Goal: Information Seeking & Learning: Compare options

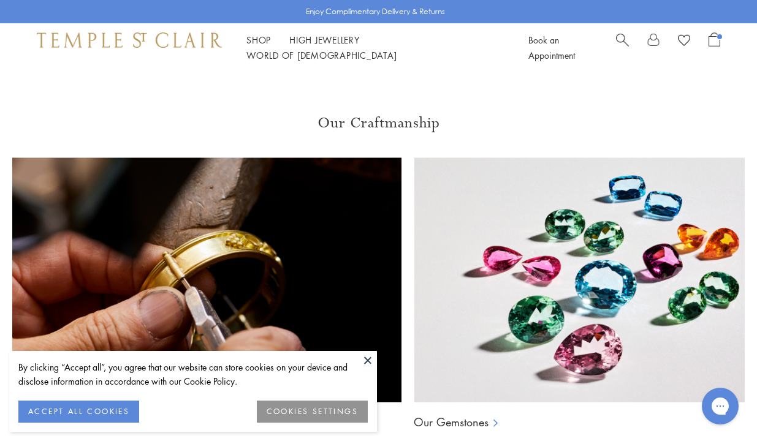
scroll to position [701, 0]
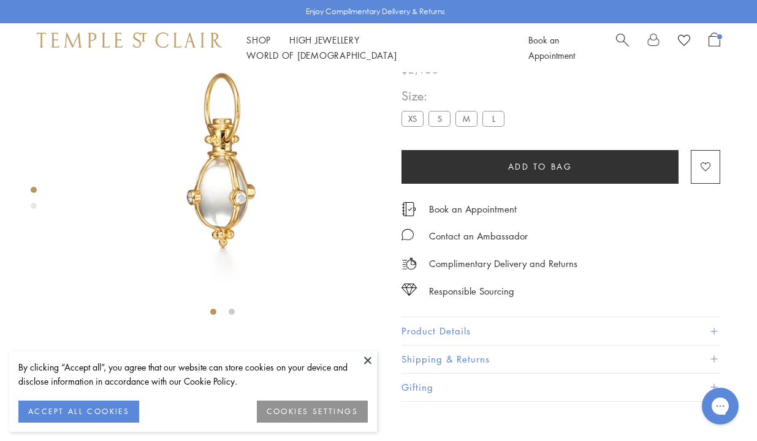
scroll to position [72, 0]
click at [410, 126] on label "XS" at bounding box center [413, 117] width 22 height 15
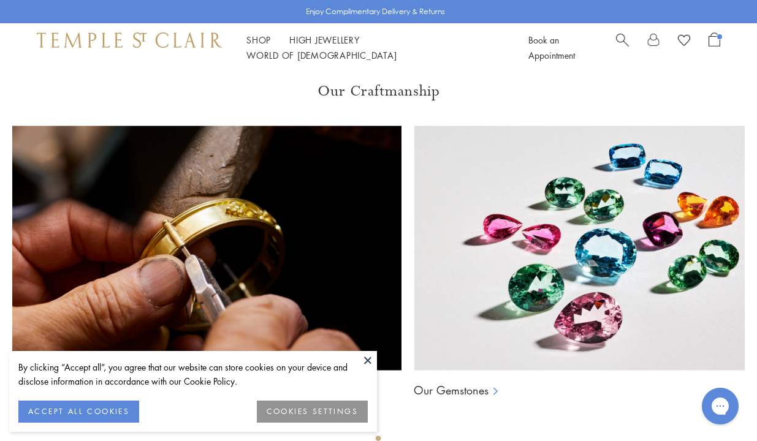
scroll to position [736, 0]
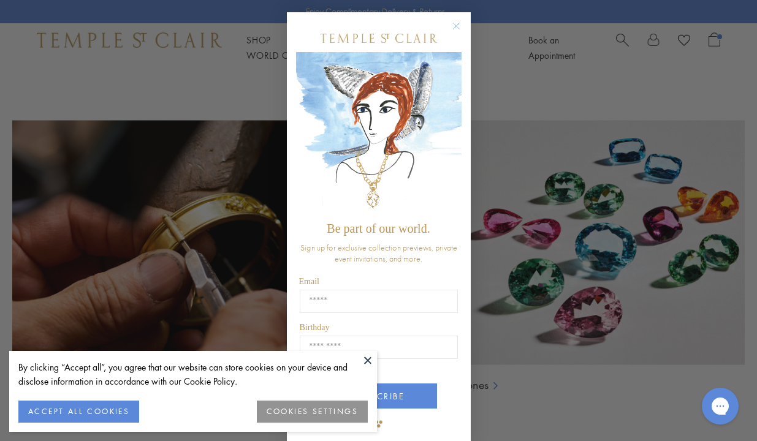
click at [457, 27] on icon "Close dialog" at bounding box center [456, 25] width 15 height 15
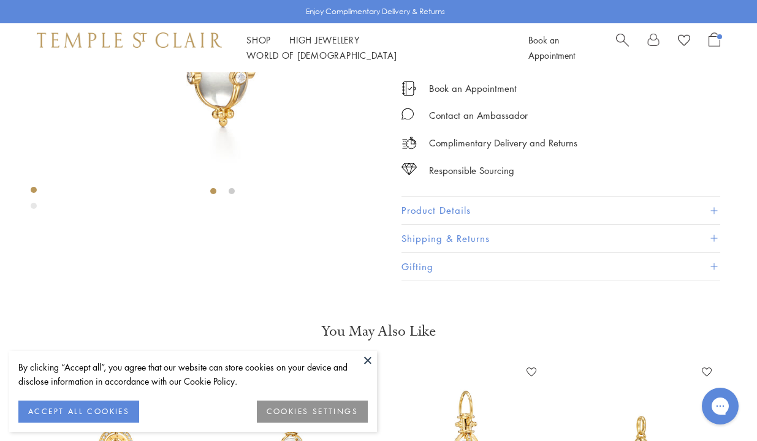
scroll to position [0, 0]
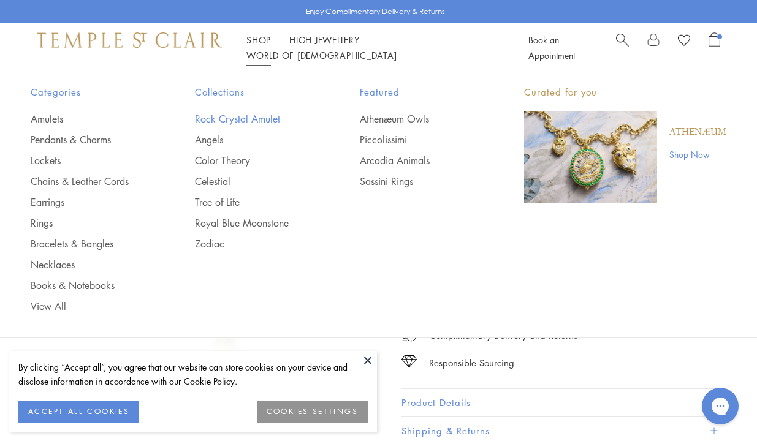
click at [229, 115] on link "Rock Crystal Amulet" at bounding box center [252, 118] width 115 height 13
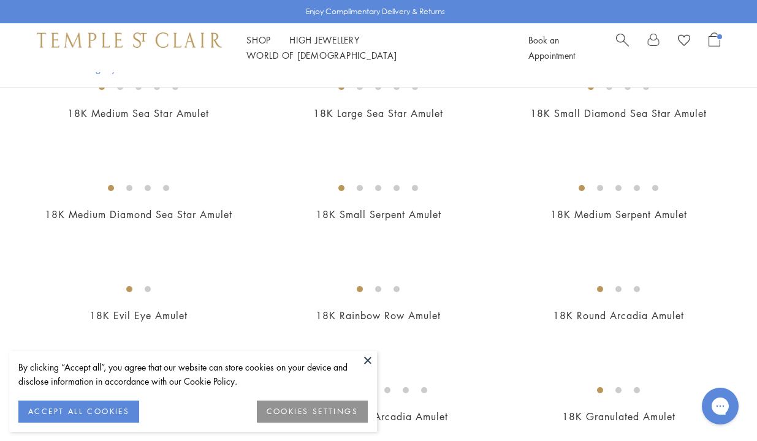
scroll to position [1914, 0]
click at [0, 0] on img at bounding box center [0, 0] width 0 height 0
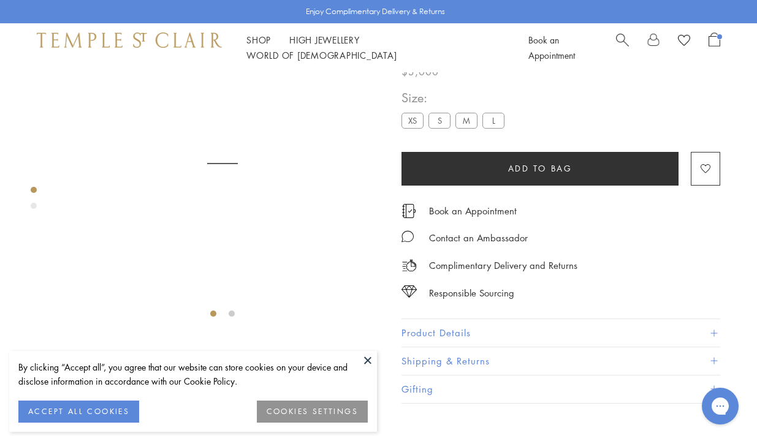
scroll to position [72, 0]
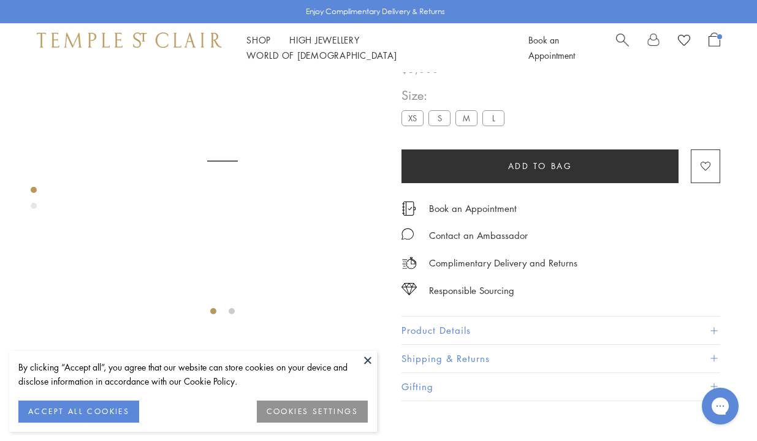
click at [408, 126] on label "XS" at bounding box center [413, 117] width 22 height 15
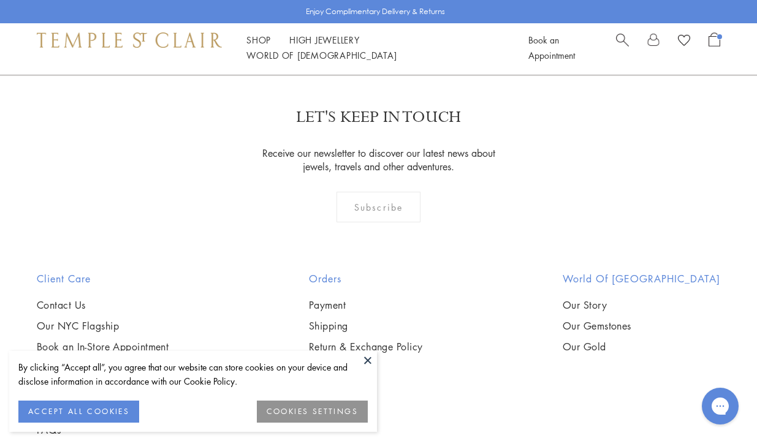
scroll to position [2620, 0]
click at [0, 0] on img at bounding box center [0, 0] width 0 height 0
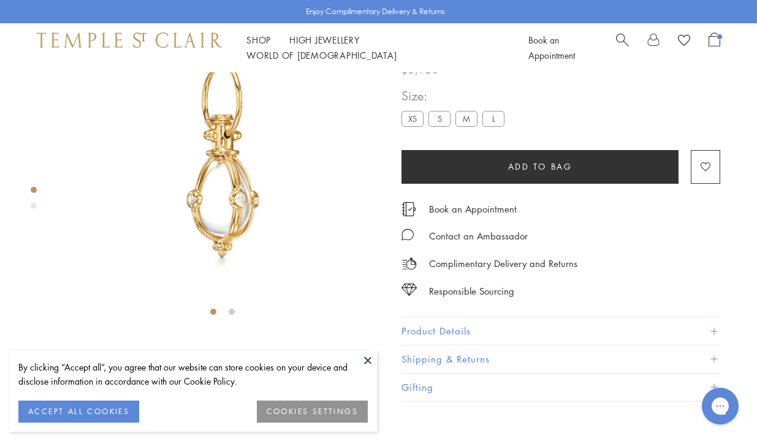
scroll to position [72, 0]
click at [409, 126] on label "XS" at bounding box center [413, 117] width 22 height 15
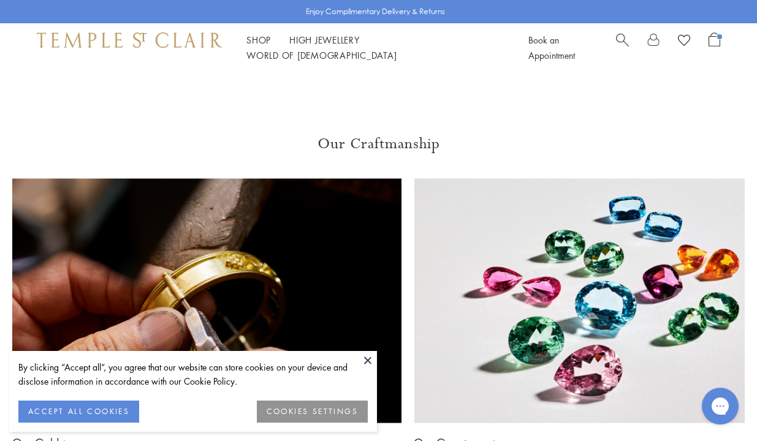
scroll to position [679, 0]
